Goal: Task Accomplishment & Management: Manage account settings

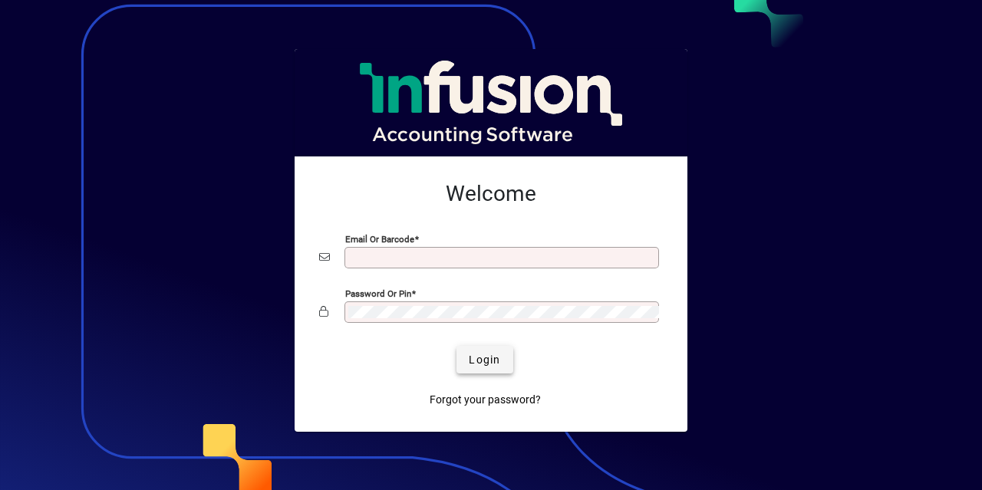
type input "**********"
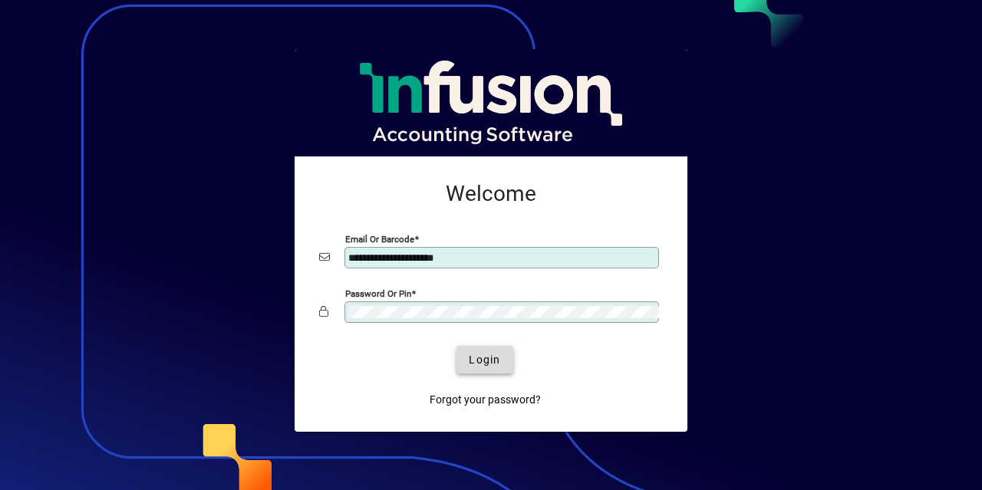
click at [481, 367] on span "submit" at bounding box center [484, 359] width 56 height 37
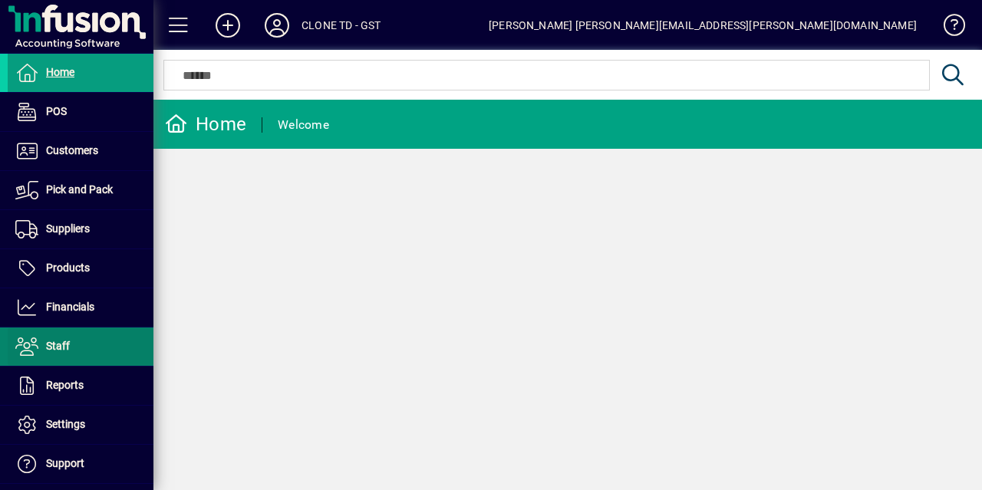
scroll to position [107, 0]
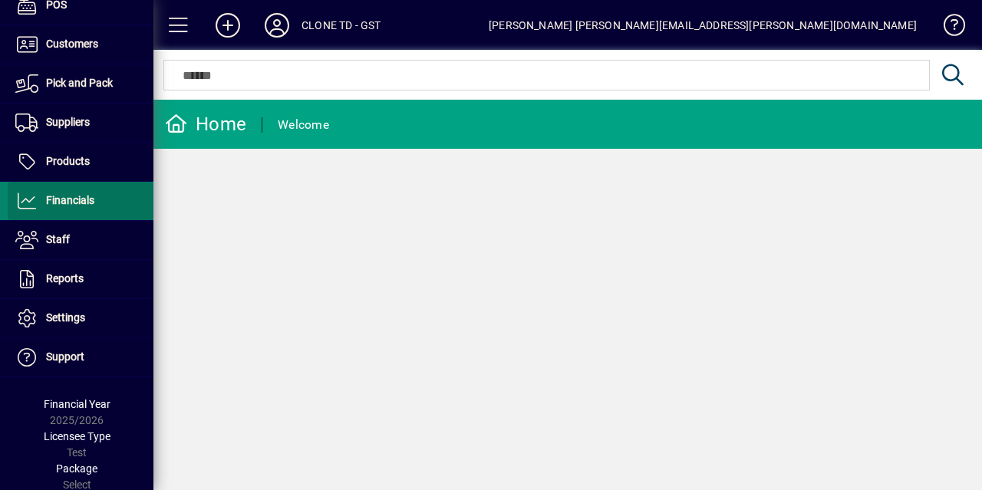
click at [111, 199] on span at bounding box center [81, 201] width 146 height 37
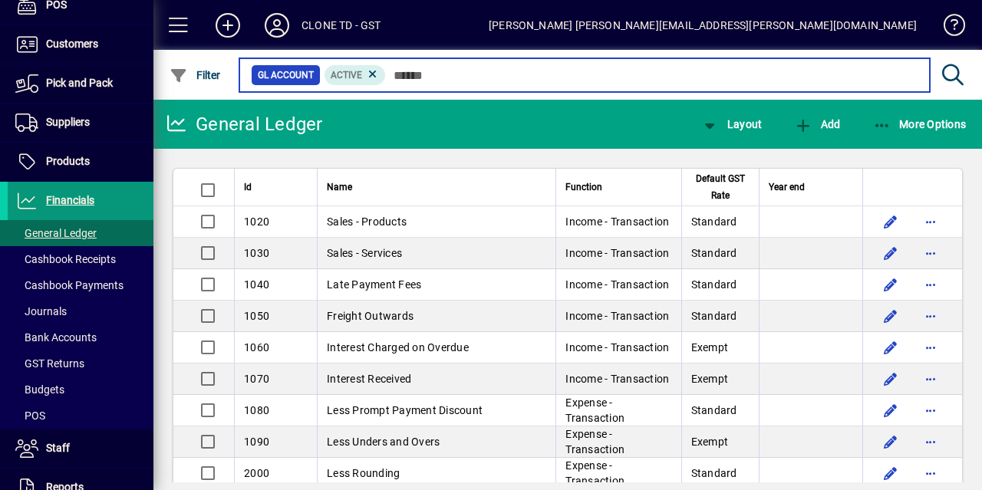
scroll to position [145, 0]
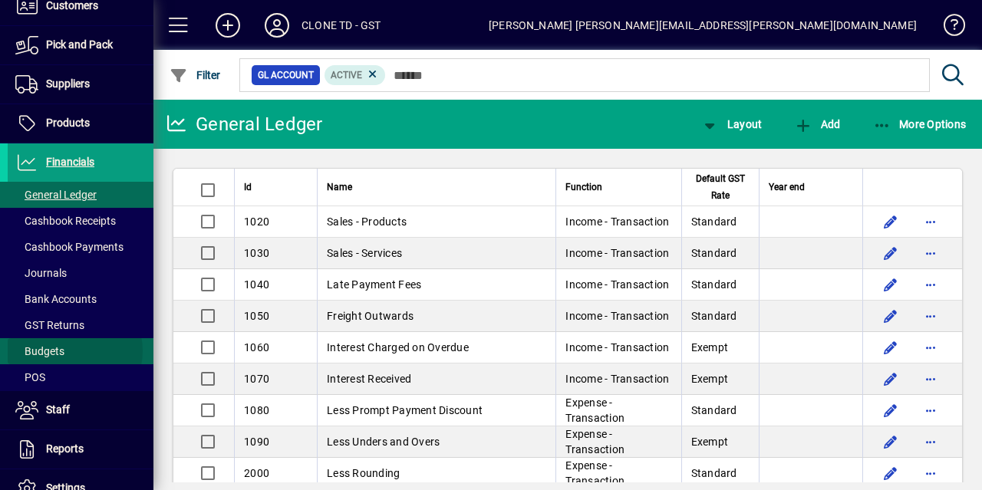
click at [74, 349] on span at bounding box center [81, 351] width 146 height 37
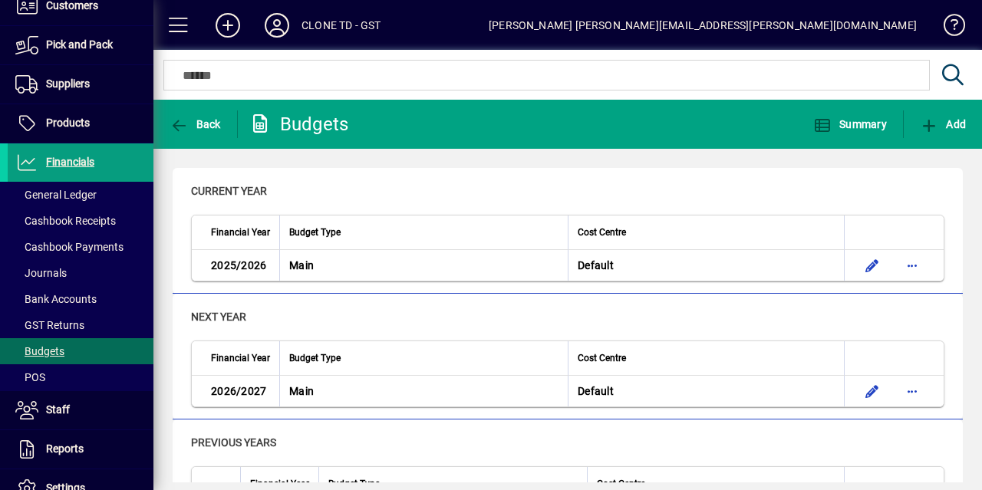
scroll to position [80, 0]
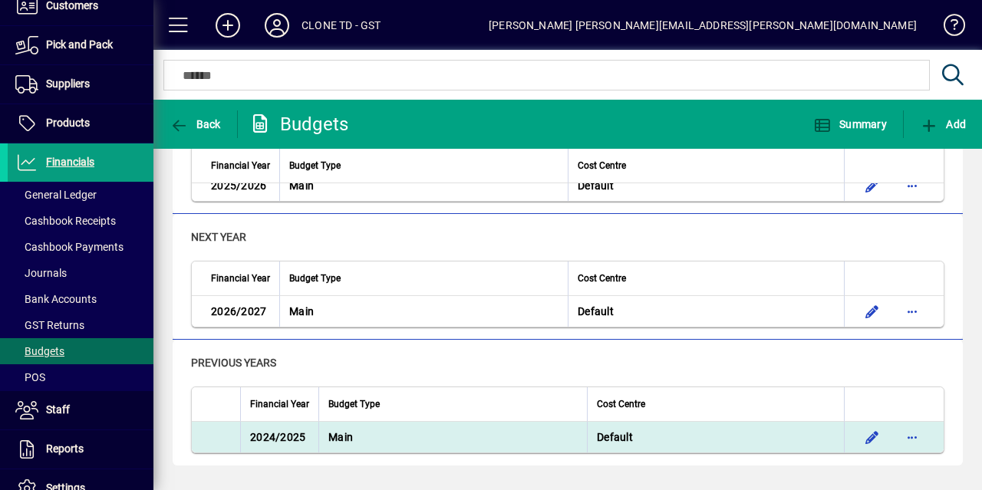
click at [363, 427] on td "Main" at bounding box center [452, 437] width 268 height 31
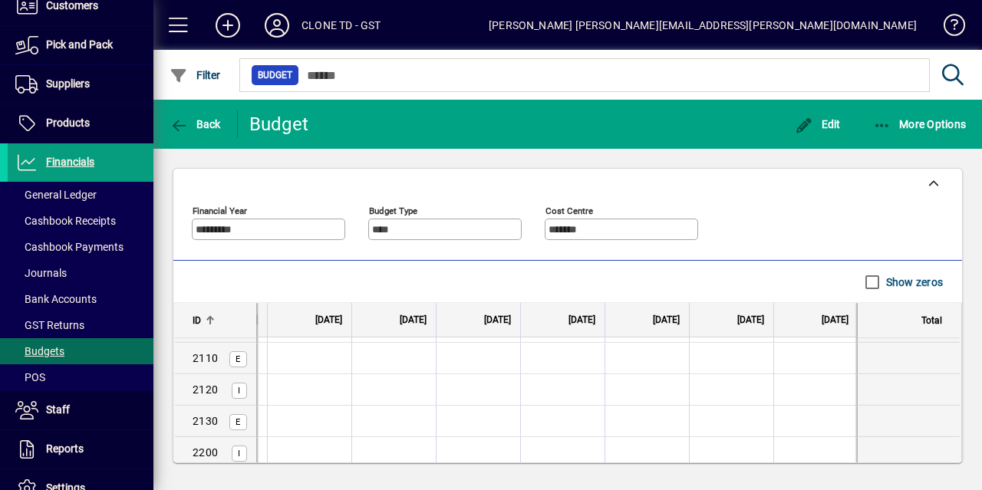
scroll to position [0, 596]
click at [197, 133] on span "button" at bounding box center [195, 124] width 59 height 37
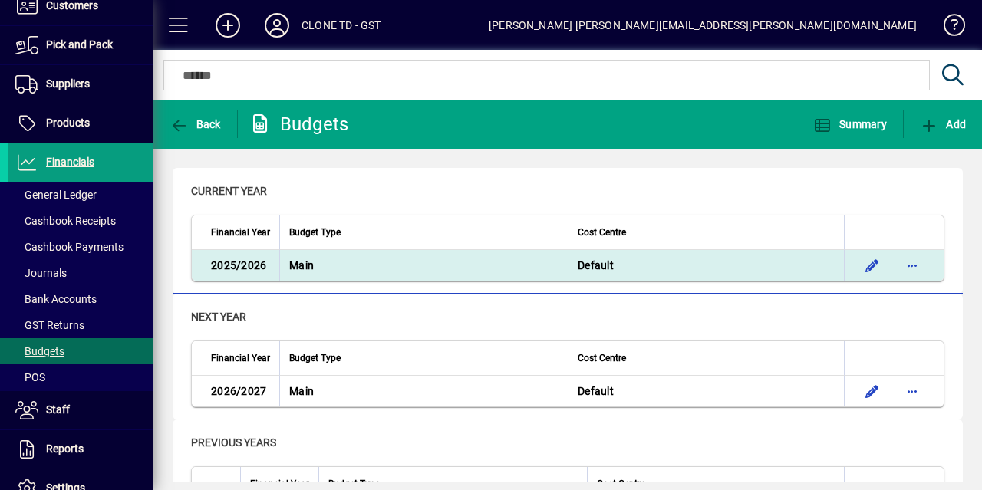
click at [306, 265] on span "Main" at bounding box center [301, 265] width 25 height 12
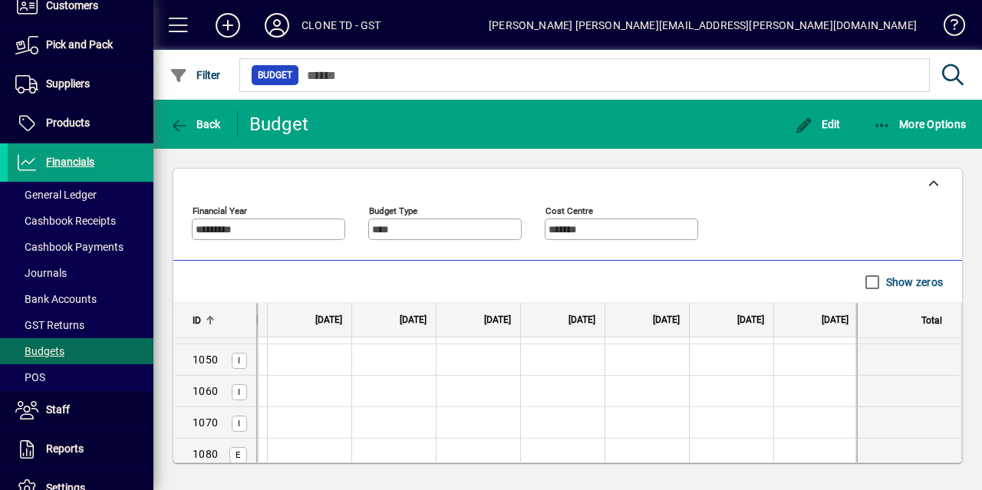
scroll to position [0, 343]
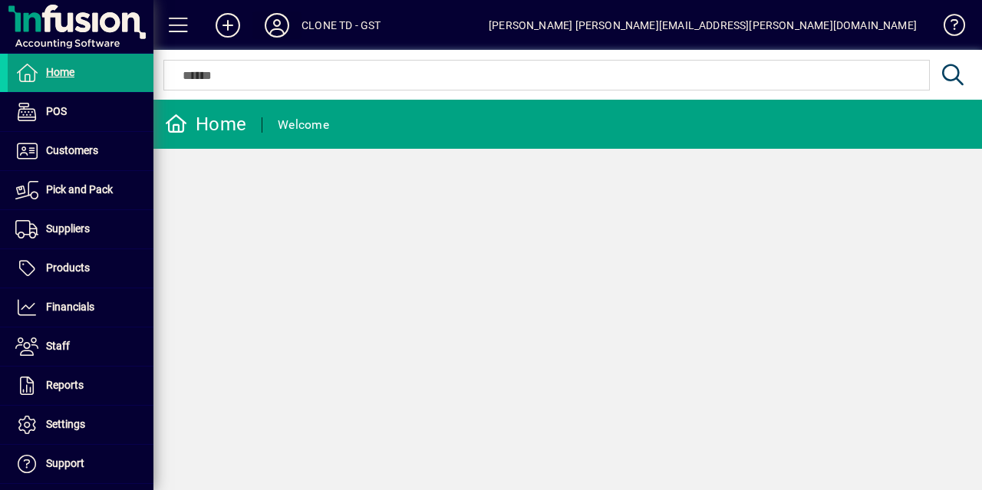
click at [285, 27] on icon at bounding box center [277, 25] width 31 height 25
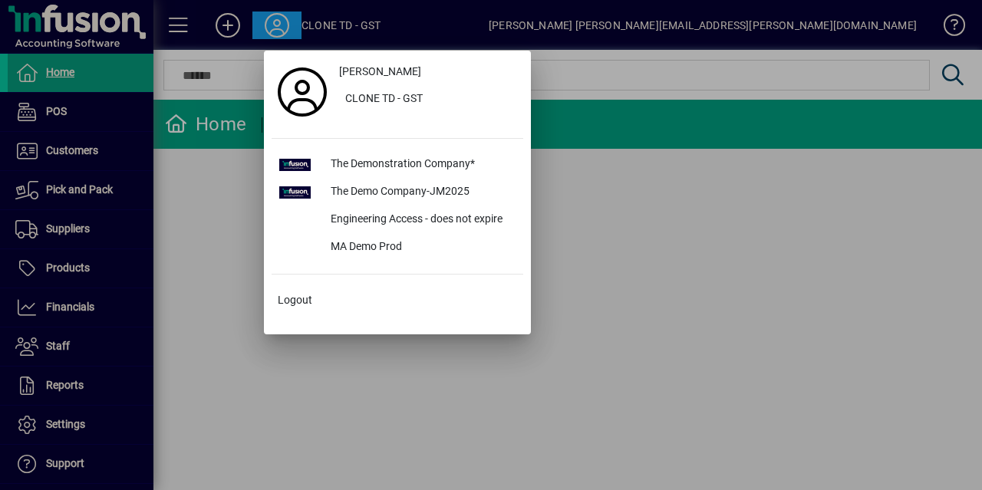
click at [654, 163] on div at bounding box center [491, 245] width 982 height 490
